Goal: Ask a question: Seek information or help from site administrators or community

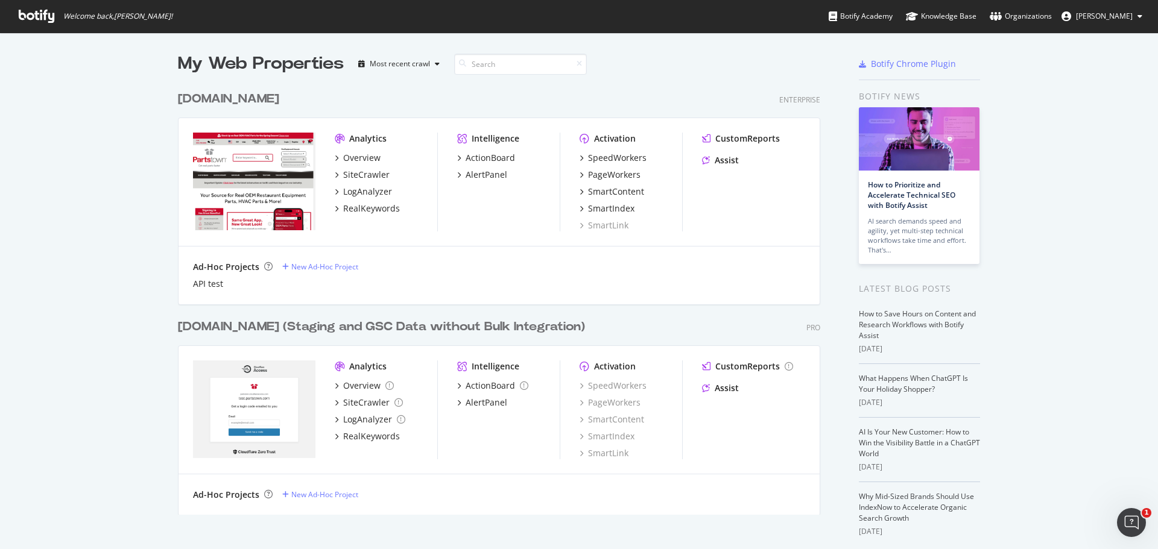
click at [737, 160] on div "Assist" at bounding box center [753, 160] width 103 height 12
click at [725, 160] on div "Assist" at bounding box center [726, 160] width 24 height 12
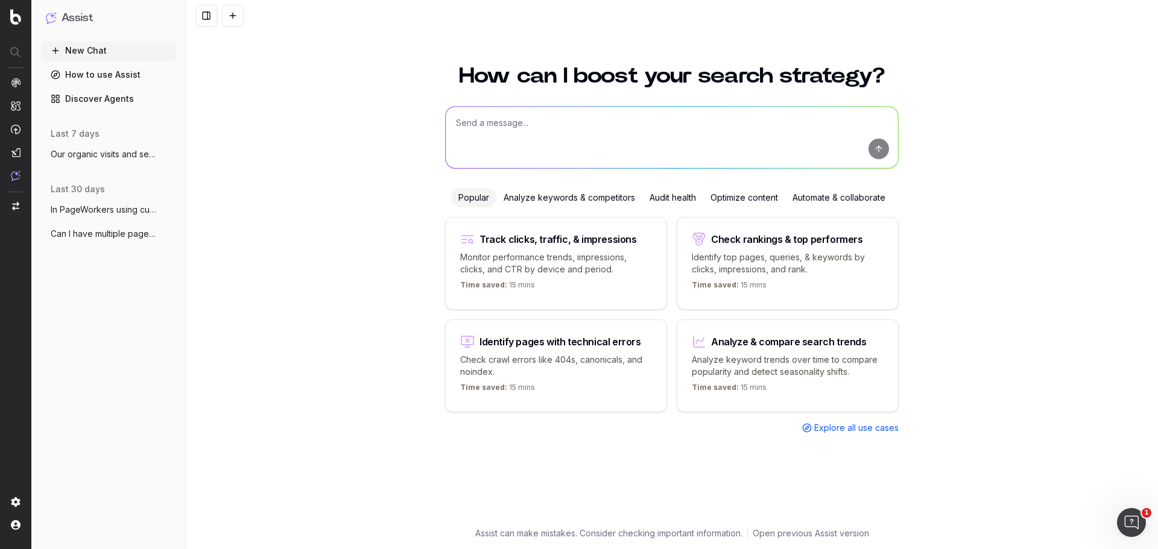
click at [801, 347] on div "Analyze & compare search trends Analyze keyword trends over time to compare pop…" at bounding box center [787, 366] width 222 height 93
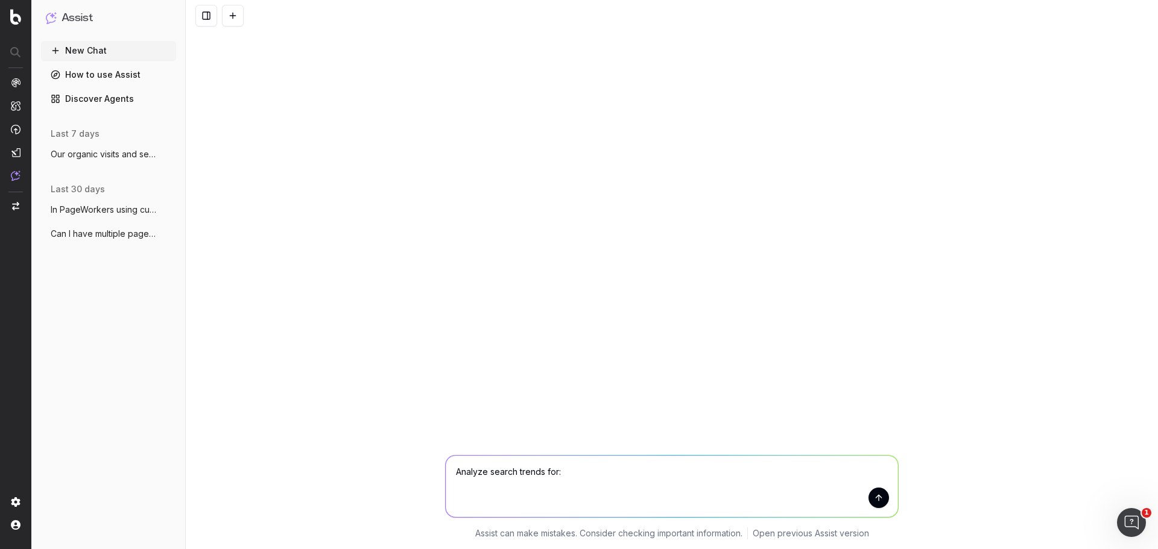
click at [599, 473] on textarea "Analyze search trends for:" at bounding box center [672, 486] width 452 height 61
type textarea "Analyze search trends for the file I am uploading."
click at [799, 476] on textarea "Analyze search trends for the file I am uploading." at bounding box center [672, 486] width 452 height 61
type textarea "ng."
drag, startPoint x: 684, startPoint y: 476, endPoint x: 406, endPoint y: 476, distance: 277.3
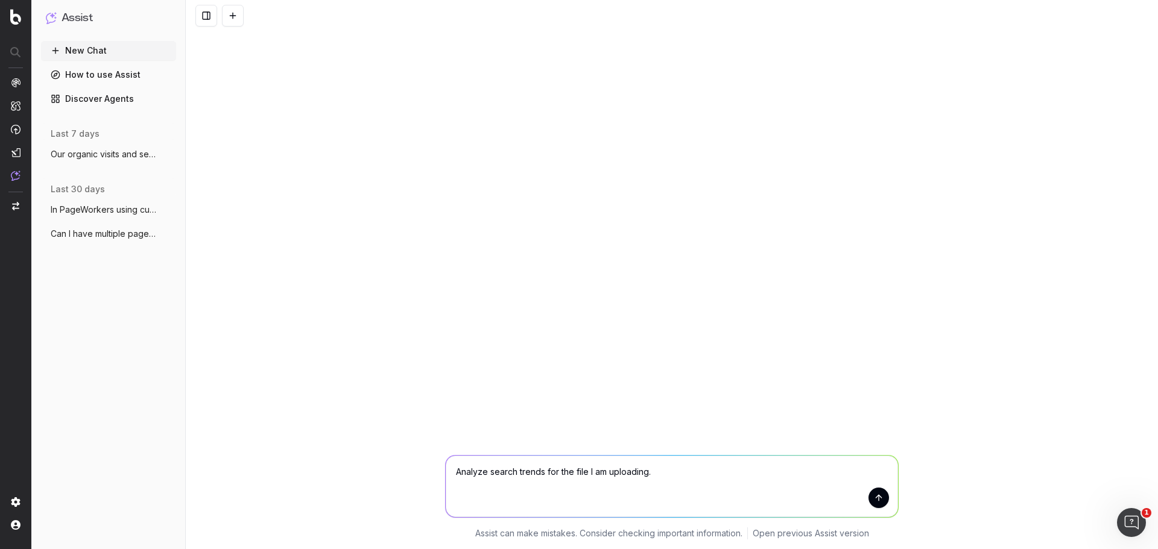
click at [406, 476] on div "Analyze search trends for the file I am uploading. Analyze search trends for th…" at bounding box center [672, 495] width 972 height 109
click at [613, 474] on textarea "Analyze search trends for two periods: June 6, 2025 to July 2, 2025" at bounding box center [672, 486] width 452 height 61
drag, startPoint x: 452, startPoint y: 475, endPoint x: 613, endPoint y: 480, distance: 161.7
click at [613, 480] on textarea "Analyze search trends for two periods: June 6, 2025 to July 2, 2025" at bounding box center [672, 486] width 452 height 61
click at [699, 470] on textarea "Compare two periods: June 6, 2025 to July 2, 2025" at bounding box center [672, 486] width 452 height 61
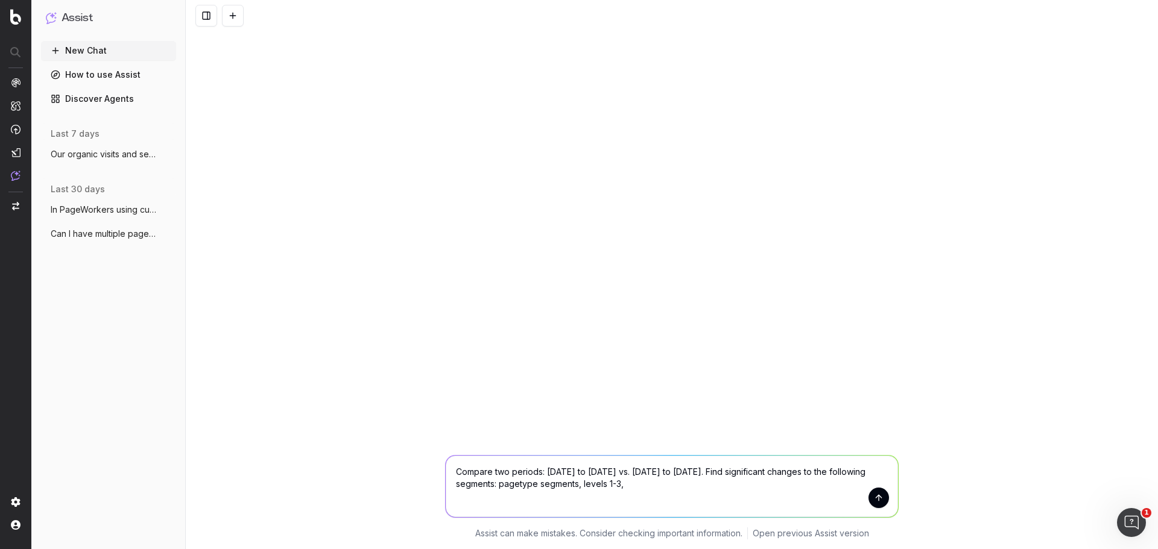
click at [644, 485] on textarea "Compare two periods: June 6, 2025 to July 2, 2025 vs. July 6 to August 2, 2025.…" at bounding box center [672, 486] width 452 height 61
click at [697, 481] on textarea "Compare two periods: June 6, 2025 to July 2, 2025 vs. July 6 to August 2, 2025.…" at bounding box center [672, 486] width 452 height 61
click at [890, 468] on textarea "Compare two periods: June 6, 2025 to July 2, 2025 vs. July 6 to August 2, 2025.…" at bounding box center [672, 486] width 452 height 61
click at [695, 502] on textarea "Compare two periods: June 6, 2025 to July 2, 2025 vs. July 6 to August 2, 2025.…" at bounding box center [672, 486] width 452 height 61
type textarea "Compare two periods: June 6, 2025 to July 2, 2025 vs. July 6 to August 2, 2025.…"
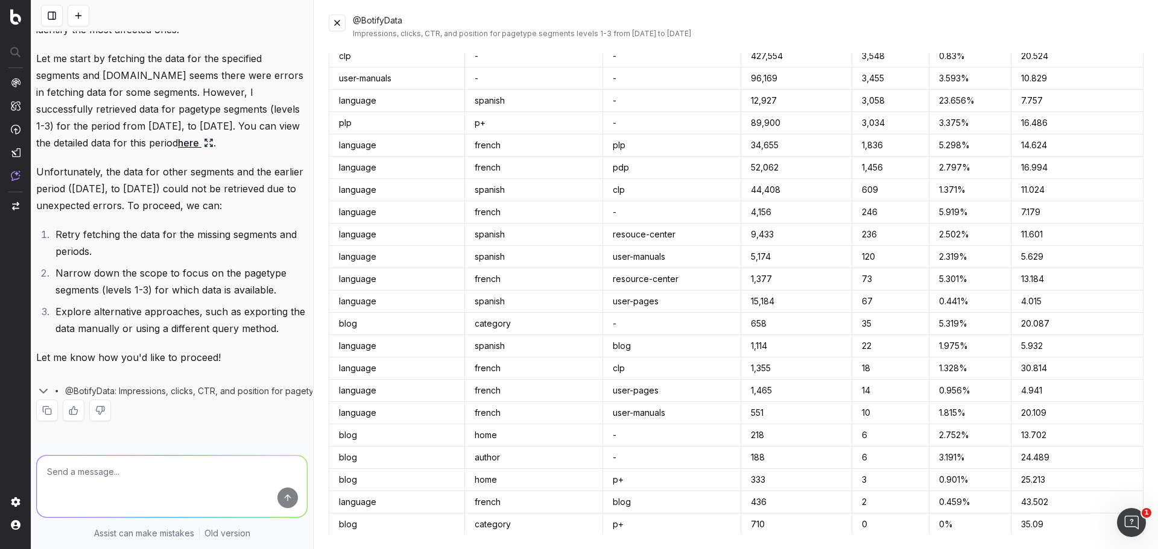
scroll to position [301, 0]
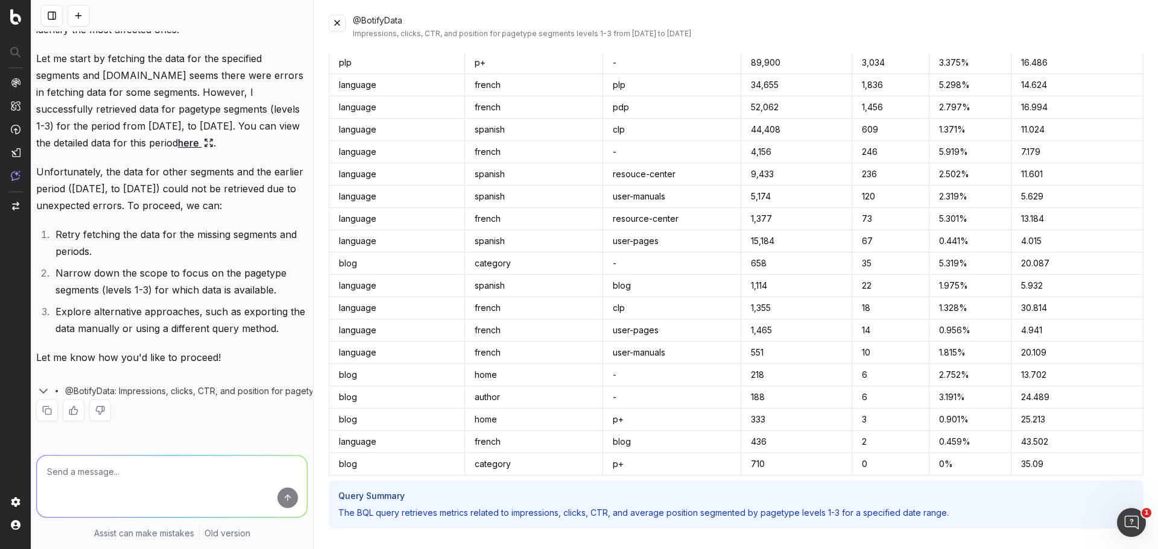
click at [181, 476] on textarea at bounding box center [172, 486] width 270 height 61
type textarea "I have all the data on a spreadsheet."
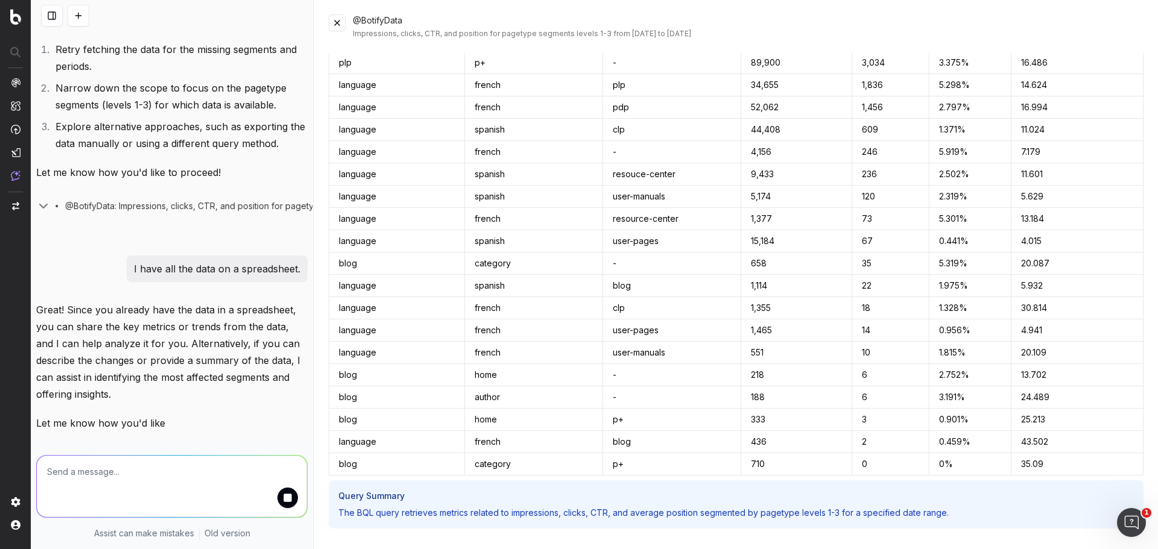
scroll to position [463, 0]
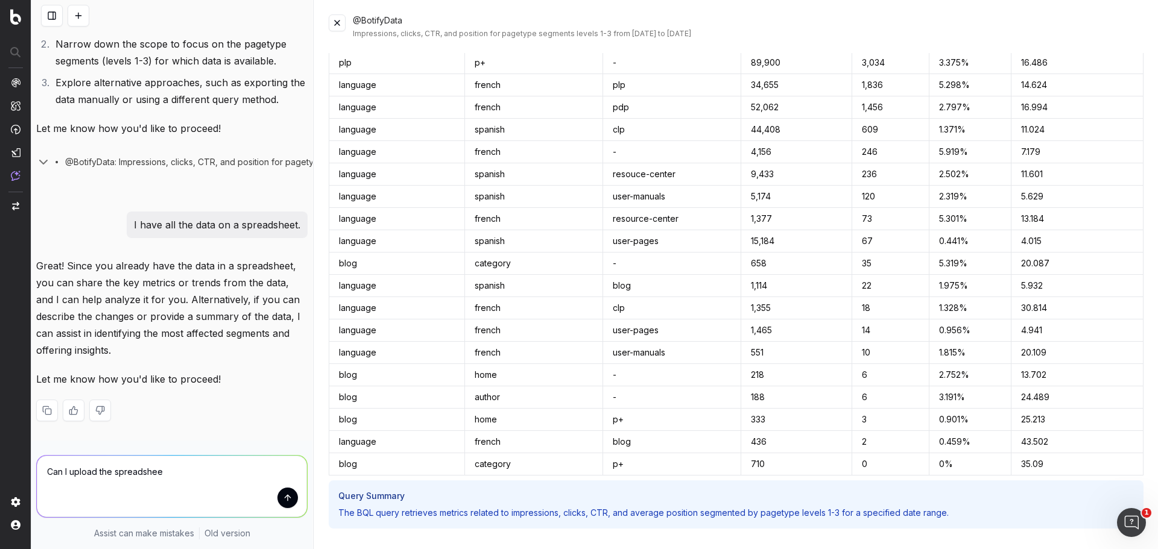
type textarea "Can I upload the spreadsheet"
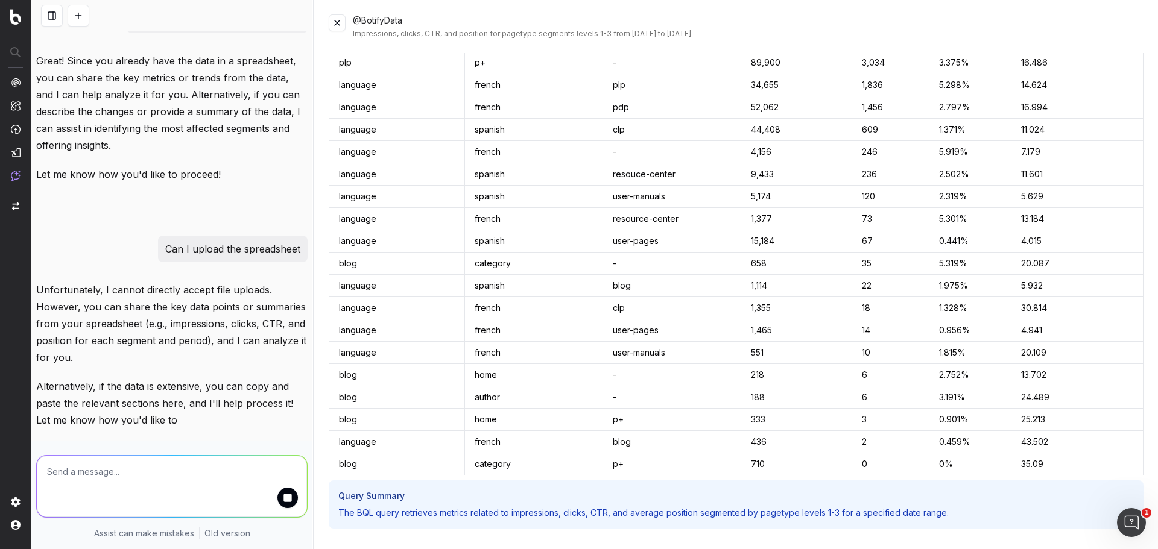
scroll to position [709, 0]
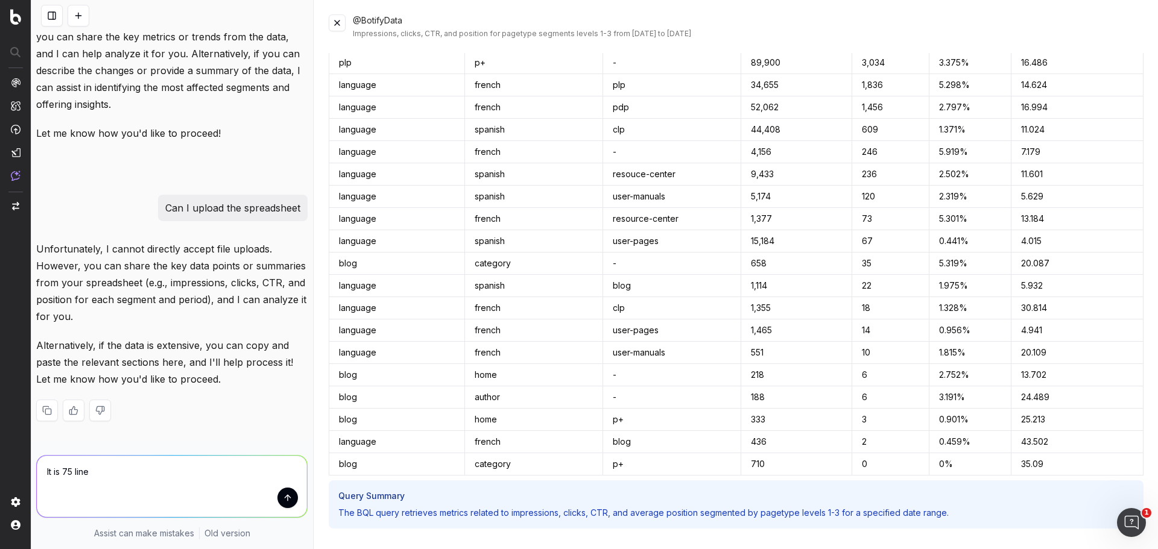
type textarea "It is 75 lines"
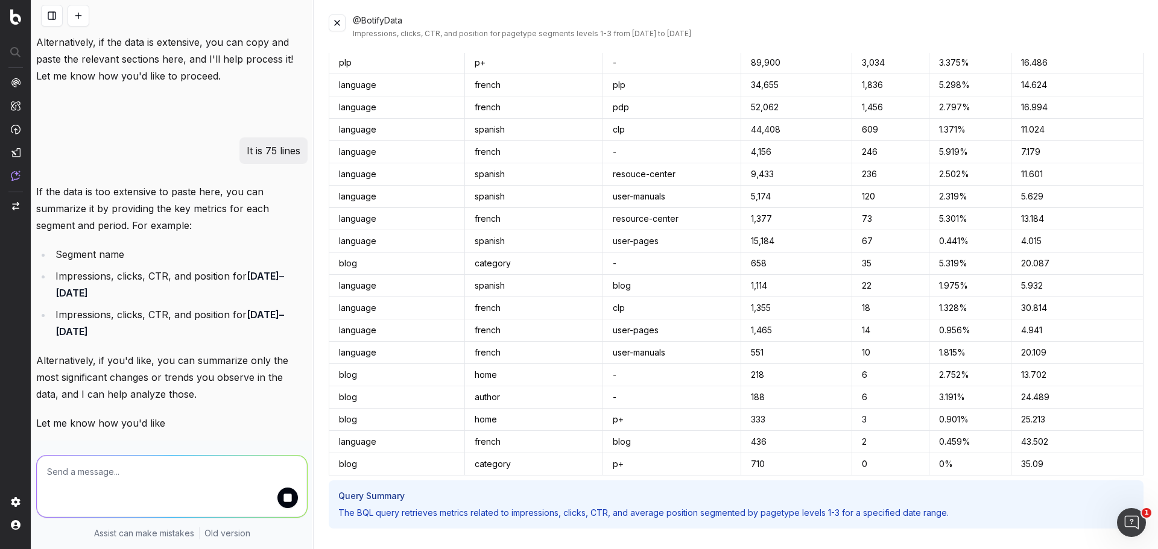
scroll to position [1056, 0]
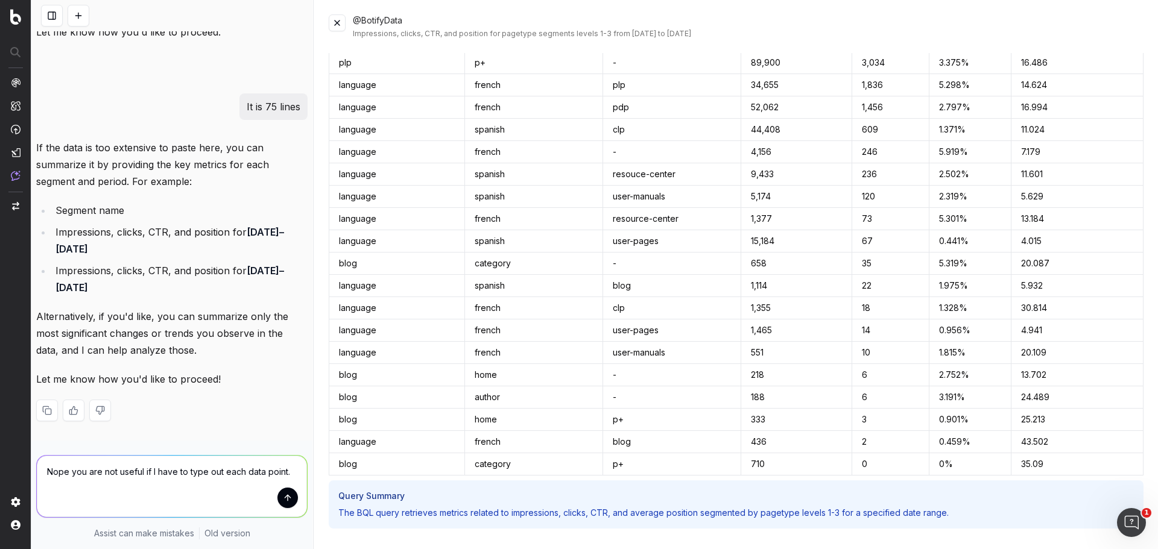
type textarea "Nope you are not useful if I have to type out each data point."
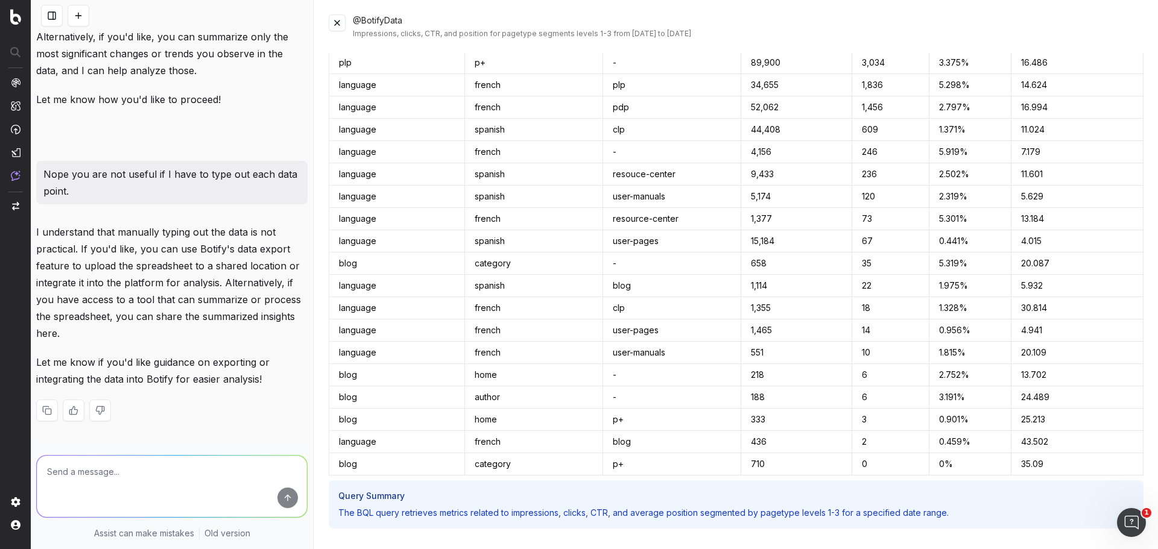
scroll to position [1336, 0]
type textarea "I"
type textarea "C"
type textarea "Why can you not access the comparison data. I pulled it from Botify."
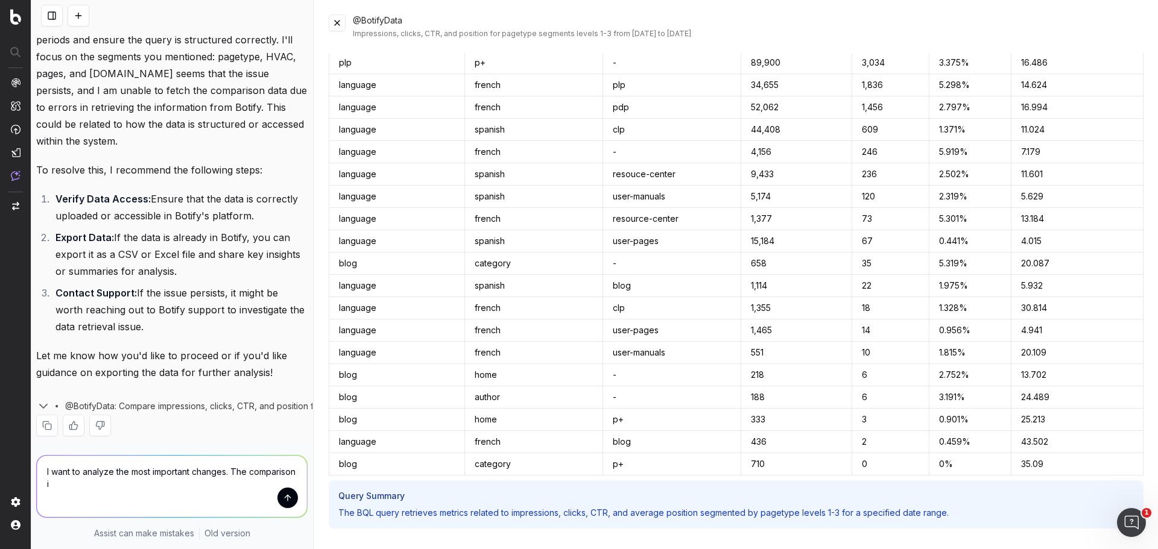
scroll to position [1891, 0]
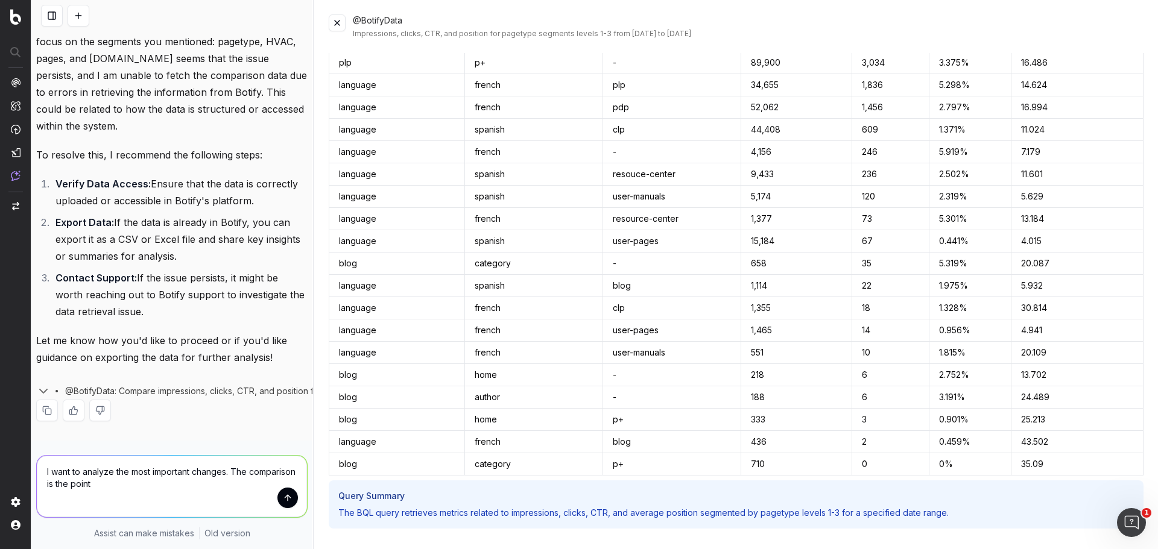
type textarea "I want to analyze the most important changes. The comparison is the point."
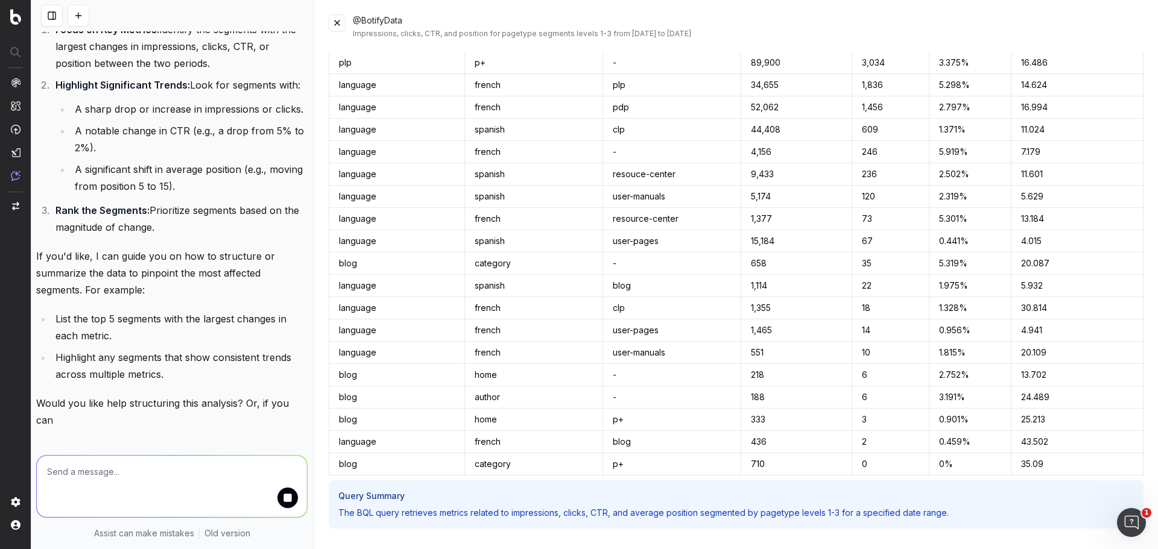
scroll to position [2561, 0]
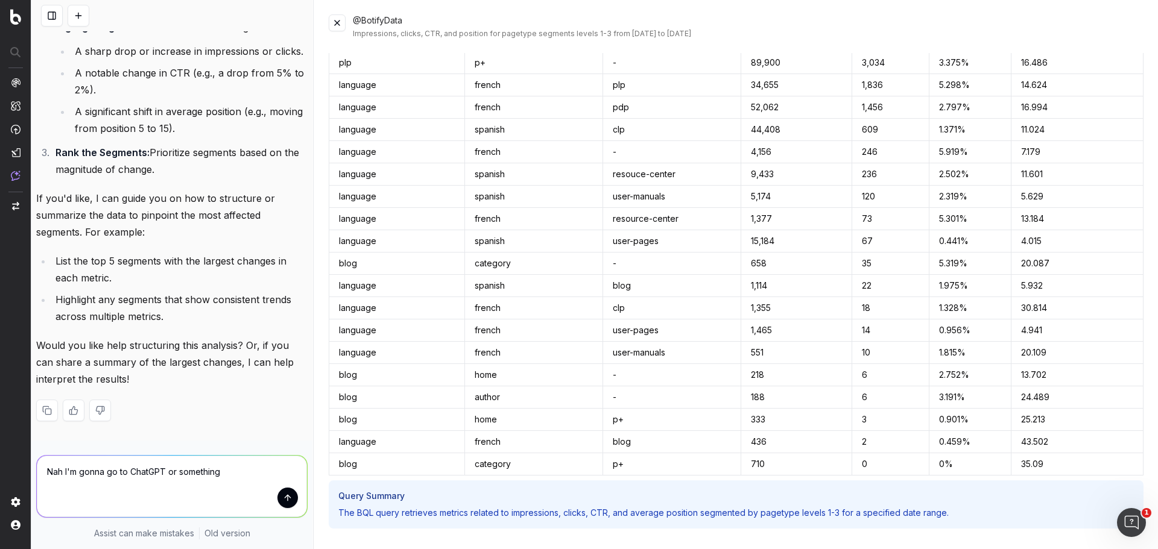
type textarea "Nah I'm gonna go to ChatGPT or something."
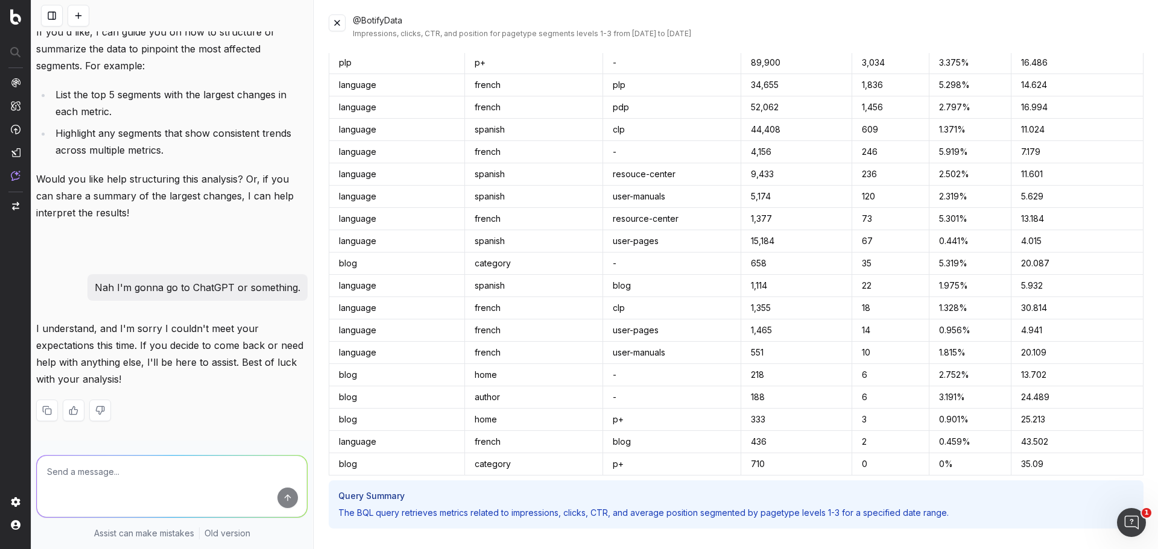
scroll to position [2727, 0]
